Goal: Task Accomplishment & Management: Complete application form

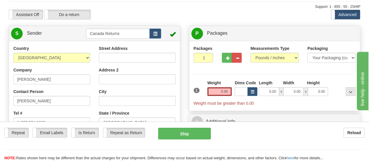
scroll to position [29, 0]
drag, startPoint x: 59, startPoint y: 81, endPoint x: 4, endPoint y: 71, distance: 56.1
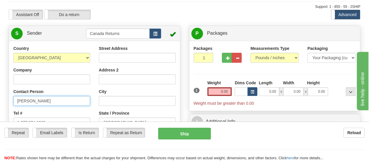
drag, startPoint x: 47, startPoint y: 101, endPoint x: 5, endPoint y: 96, distance: 42.4
click at [9, 96] on div "Country [GEOGRAPHIC_DATA] [GEOGRAPHIC_DATA] [GEOGRAPHIC_DATA] [GEOGRAPHIC_DATA]…" at bounding box center [94, 125] width 171 height 161
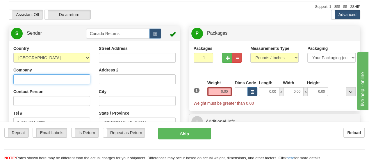
click at [60, 79] on input "Company" at bounding box center [51, 79] width 77 height 10
paste input "[PERSON_NAME]"
type input "[PERSON_NAME]"
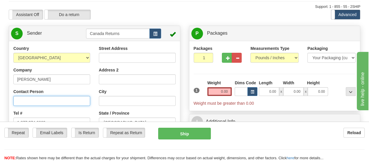
click at [58, 98] on input "Contact Person" at bounding box center [51, 101] width 77 height 10
paste input "[PERSON_NAME]"
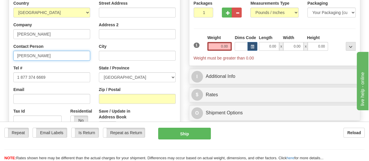
scroll to position [87, 0]
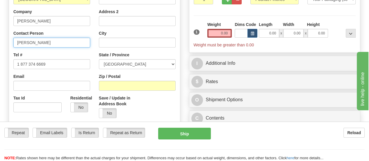
type input "[PERSON_NAME]"
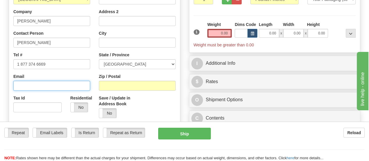
click at [62, 88] on input "Email" at bounding box center [51, 86] width 77 height 10
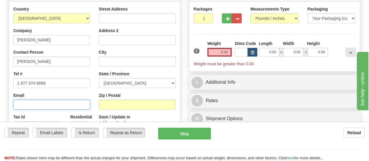
scroll to position [58, 0]
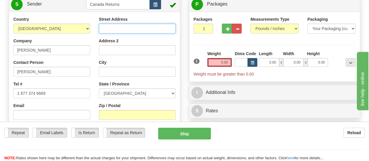
click at [143, 30] on input "Street Address" at bounding box center [137, 29] width 77 height 10
paste input "[STREET_ADDRESS]"
drag, startPoint x: 143, startPoint y: 30, endPoint x: 134, endPoint y: 51, distance: 22.8
click at [136, 43] on div "Street Address [STREET_ADDRESS] Address 2 City State / Province [GEOGRAPHIC_DAT…" at bounding box center [138, 83] width 86 height 135
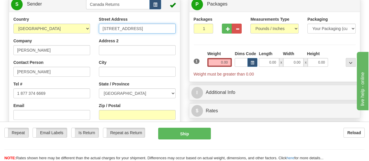
type input "[STREET_ADDRESS]"
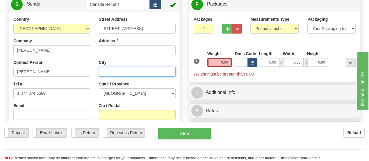
scroll to position [0, 0]
click at [135, 72] on input "City" at bounding box center [137, 72] width 77 height 10
paste input "[STREET_ADDRESS]"
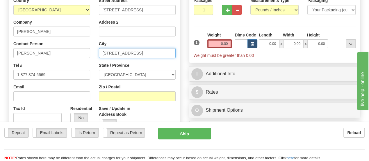
scroll to position [87, 0]
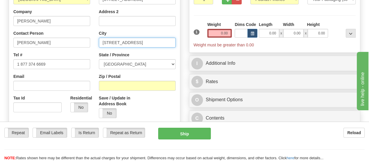
type input "[STREET_ADDRESS]"
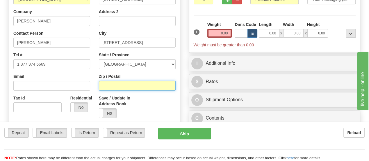
scroll to position [0, 0]
click at [137, 83] on input "Zip / Postal" at bounding box center [137, 86] width 77 height 10
paste input "[STREET_ADDRESS]"
drag, startPoint x: 141, startPoint y: 86, endPoint x: 92, endPoint y: 81, distance: 49.1
click at [92, 81] on div "Country [GEOGRAPHIC_DATA] [GEOGRAPHIC_DATA] [GEOGRAPHIC_DATA] [GEOGRAPHIC_DATA]…" at bounding box center [94, 67] width 171 height 161
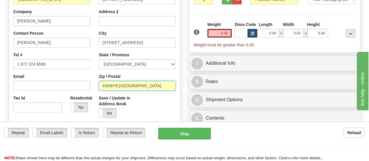
drag, startPoint x: 120, startPoint y: 86, endPoint x: 140, endPoint y: 87, distance: 19.8
click at [140, 87] on input "K6H6Y8 [GEOGRAPHIC_DATA]" at bounding box center [137, 86] width 77 height 10
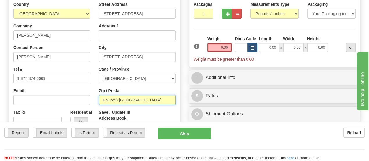
scroll to position [87, 0]
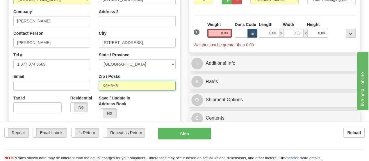
type input "K6H6Y8"
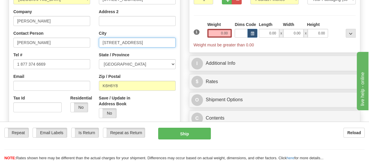
drag, startPoint x: 144, startPoint y: 43, endPoint x: 90, endPoint y: 44, distance: 54.7
click at [90, 44] on div "Country [GEOGRAPHIC_DATA] [GEOGRAPHIC_DATA] [GEOGRAPHIC_DATA] [GEOGRAPHIC_DATA]…" at bounding box center [94, 67] width 171 height 161
drag, startPoint x: 119, startPoint y: 43, endPoint x: 166, endPoint y: 44, distance: 47.1
click at [166, 44] on input "[GEOGRAPHIC_DATA]" at bounding box center [137, 43] width 77 height 10
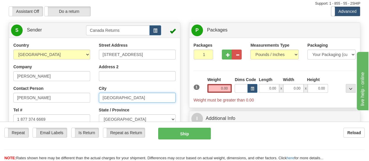
scroll to position [29, 0]
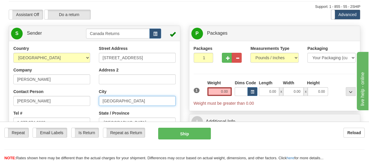
type input "[GEOGRAPHIC_DATA]"
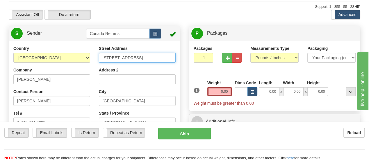
scroll to position [0, 35]
drag, startPoint x: 144, startPoint y: 59, endPoint x: 179, endPoint y: 60, distance: 35.2
click at [179, 60] on div "Street Address [STREET_ADDRESS] Address 2 City [GEOGRAPHIC_DATA] State / Provin…" at bounding box center [138, 112] width 86 height 135
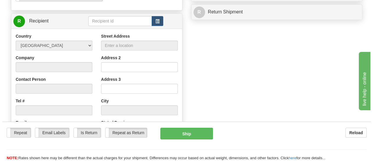
scroll to position [233, 0]
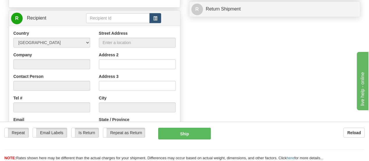
type input "[STREET_ADDRESS]"
click at [157, 19] on span "button" at bounding box center [155, 19] width 4 height 4
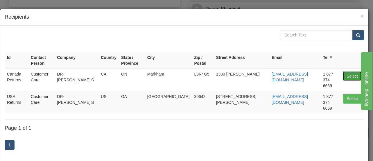
click at [350, 71] on button "Select" at bounding box center [352, 76] width 19 height 10
type input "Canada Returns"
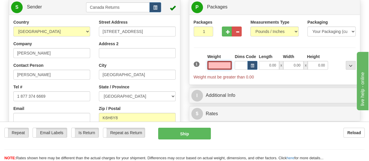
scroll to position [69, 0]
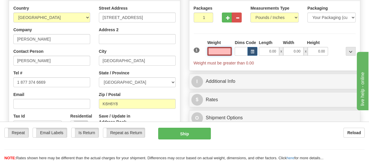
click at [225, 52] on input "text" at bounding box center [219, 51] width 25 height 9
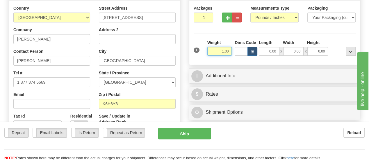
type input "1.00"
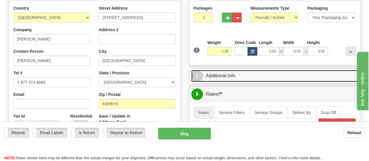
click at [218, 76] on link "I Additional Info" at bounding box center [274, 76] width 167 height 12
